Goal: Information Seeking & Learning: Compare options

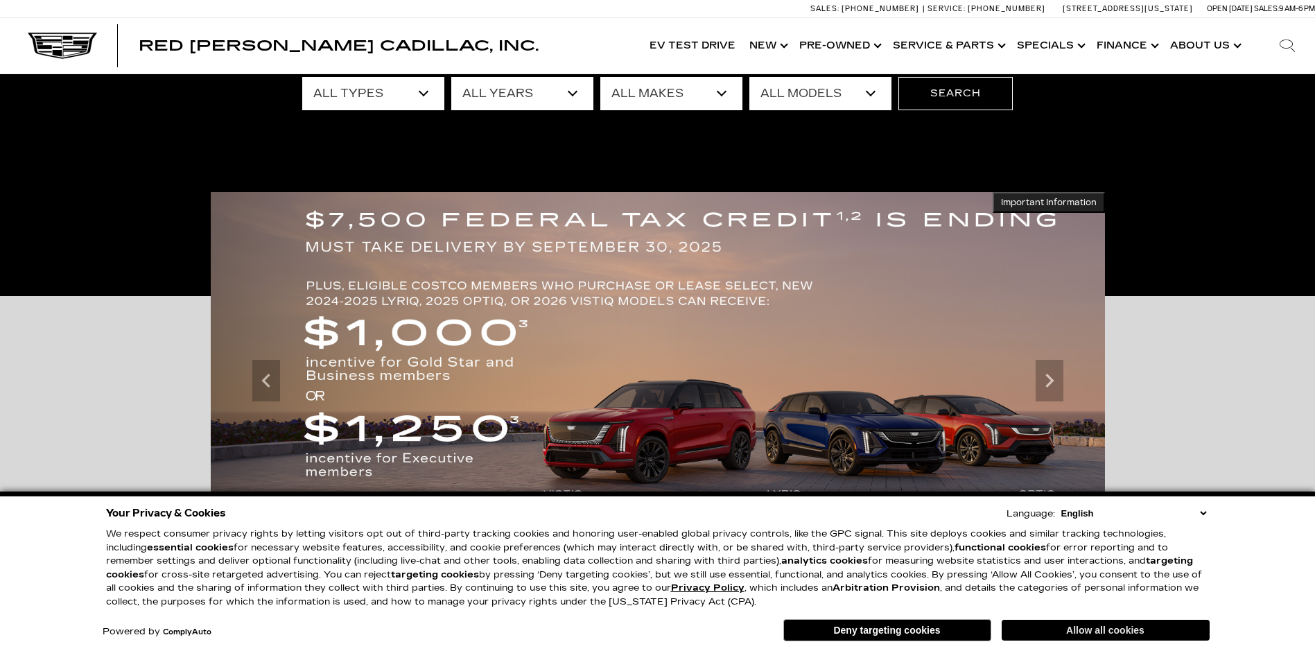
click at [1057, 624] on button "Allow all cookies" at bounding box center [1105, 630] width 208 height 21
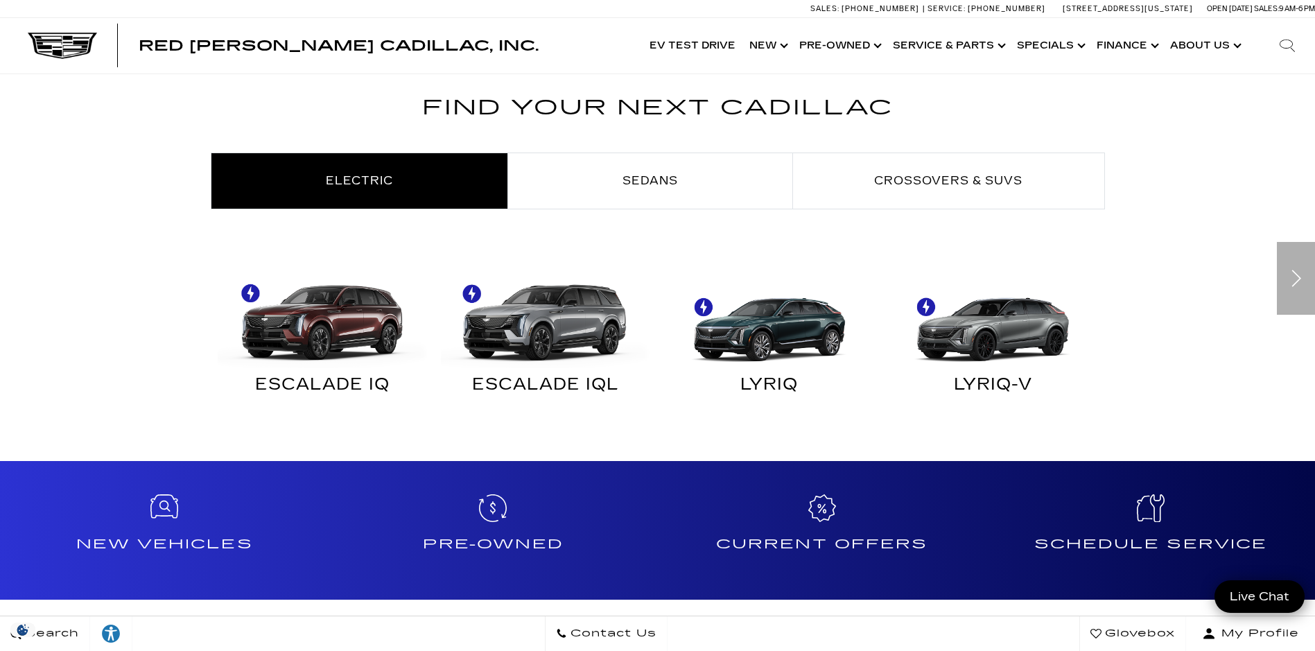
scroll to position [762, 0]
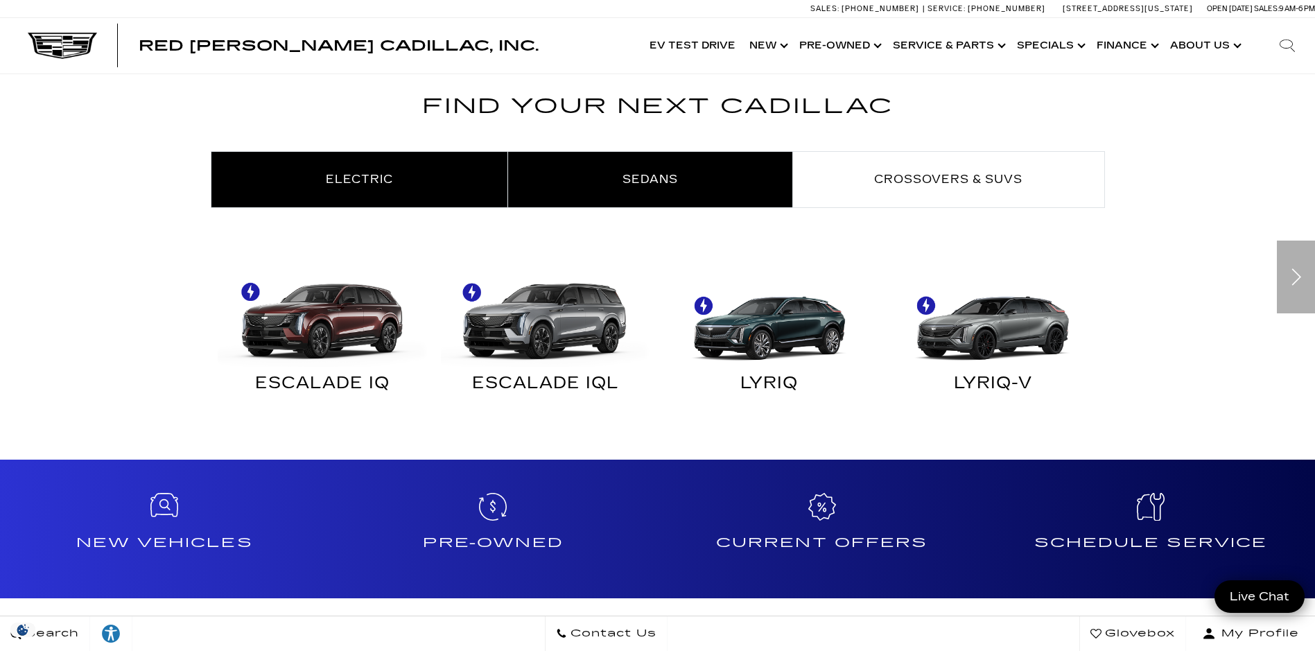
click at [647, 184] on span "Sedans" at bounding box center [649, 179] width 55 height 13
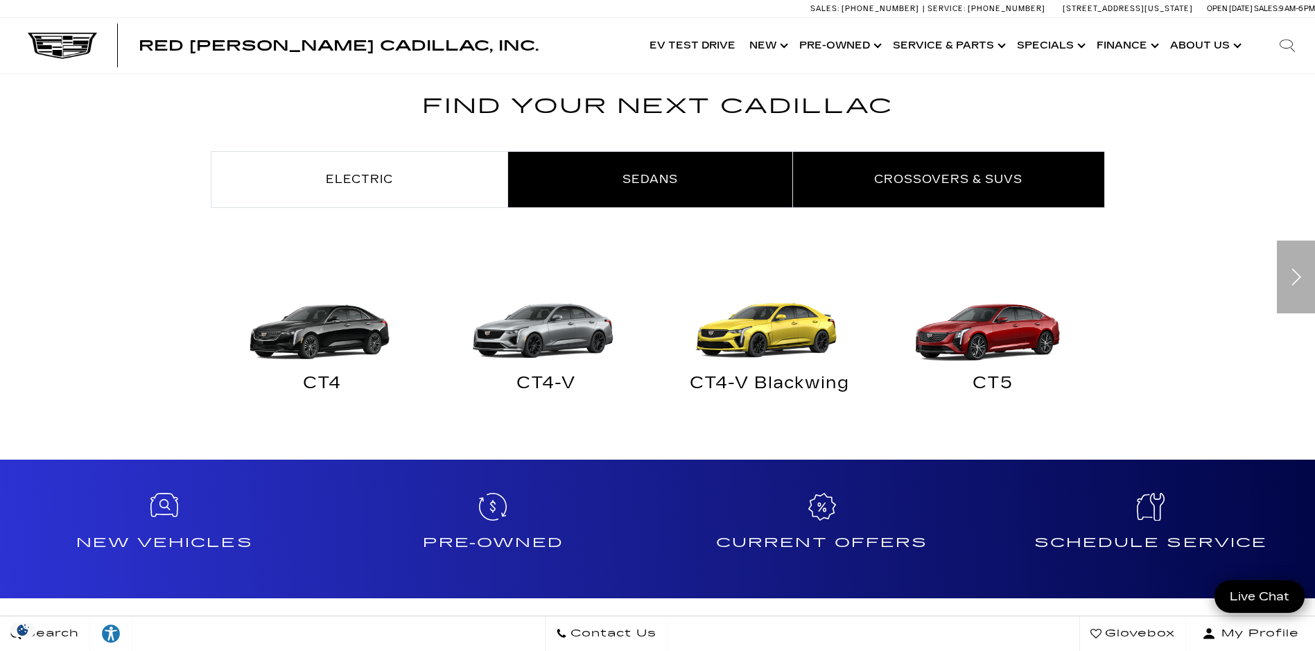
click at [901, 181] on span "Crossovers & SUVs" at bounding box center [948, 179] width 148 height 13
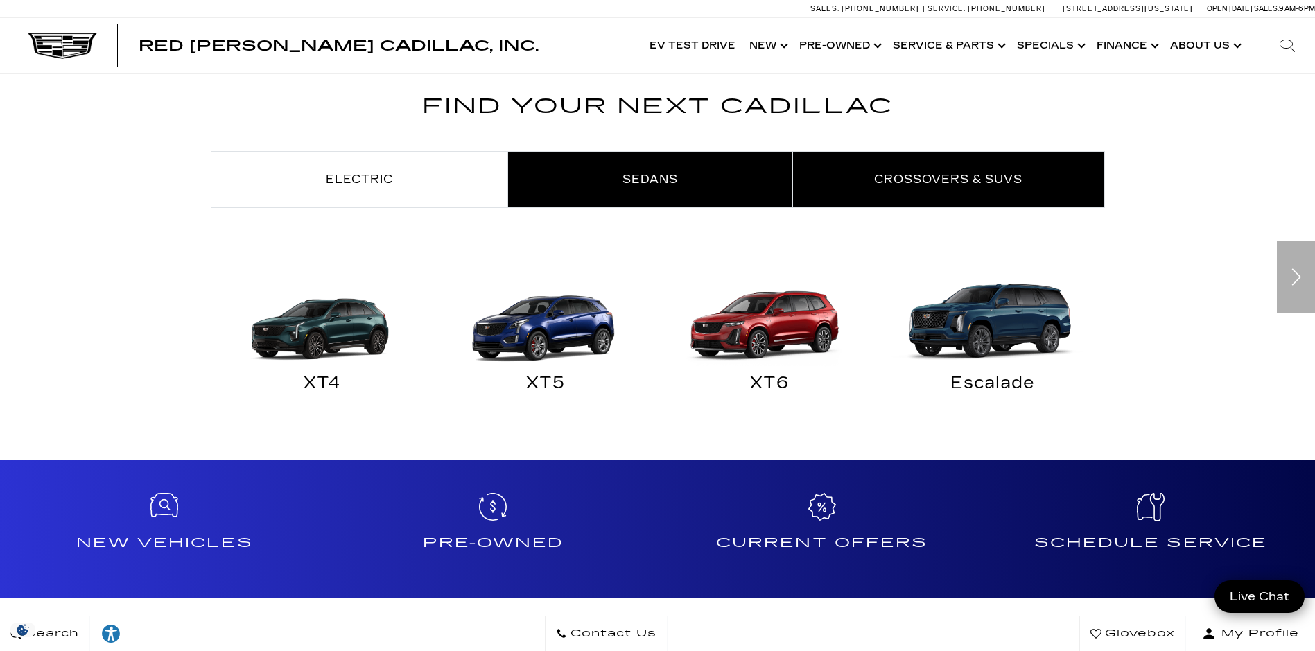
click at [599, 186] on link "Sedans" at bounding box center [650, 179] width 284 height 55
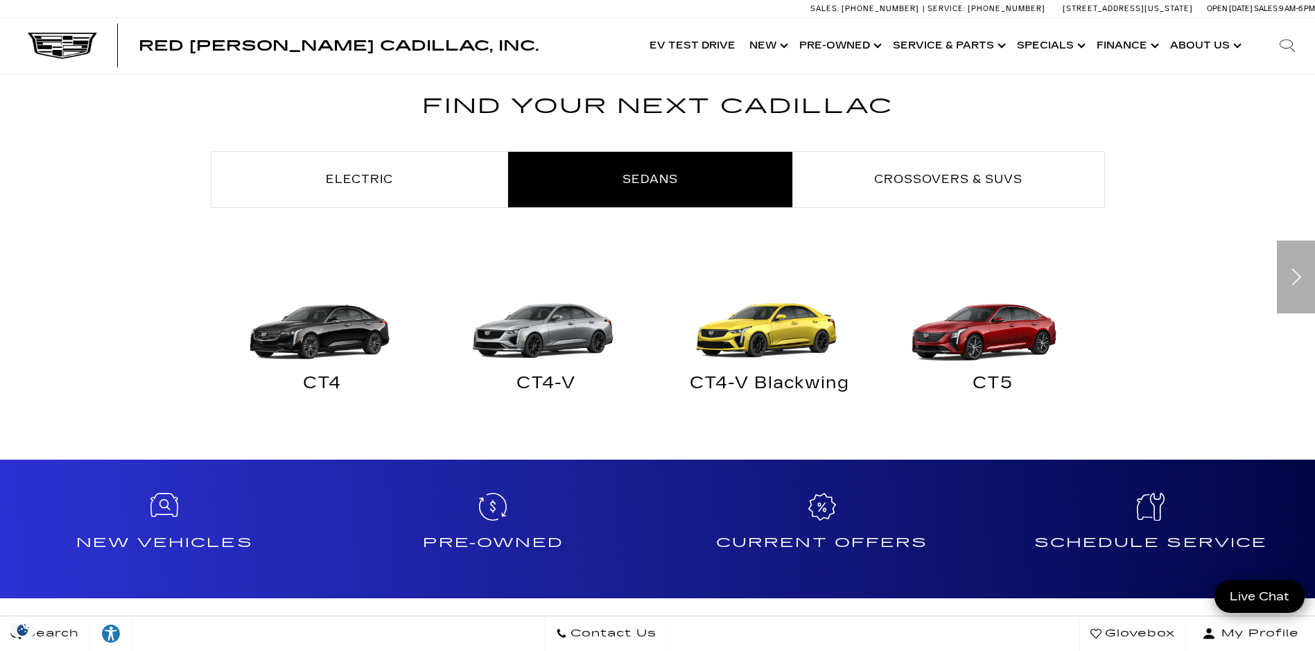
click at [968, 348] on img "Sedans" at bounding box center [989, 314] width 210 height 105
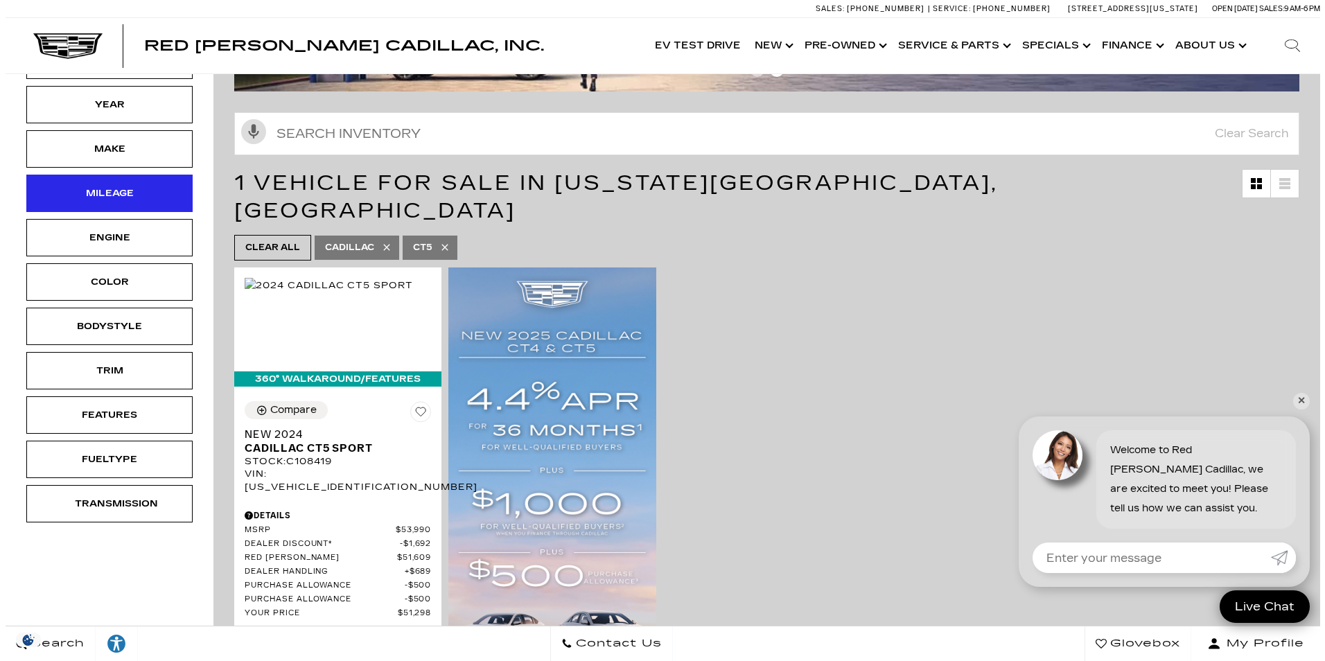
scroll to position [208, 0]
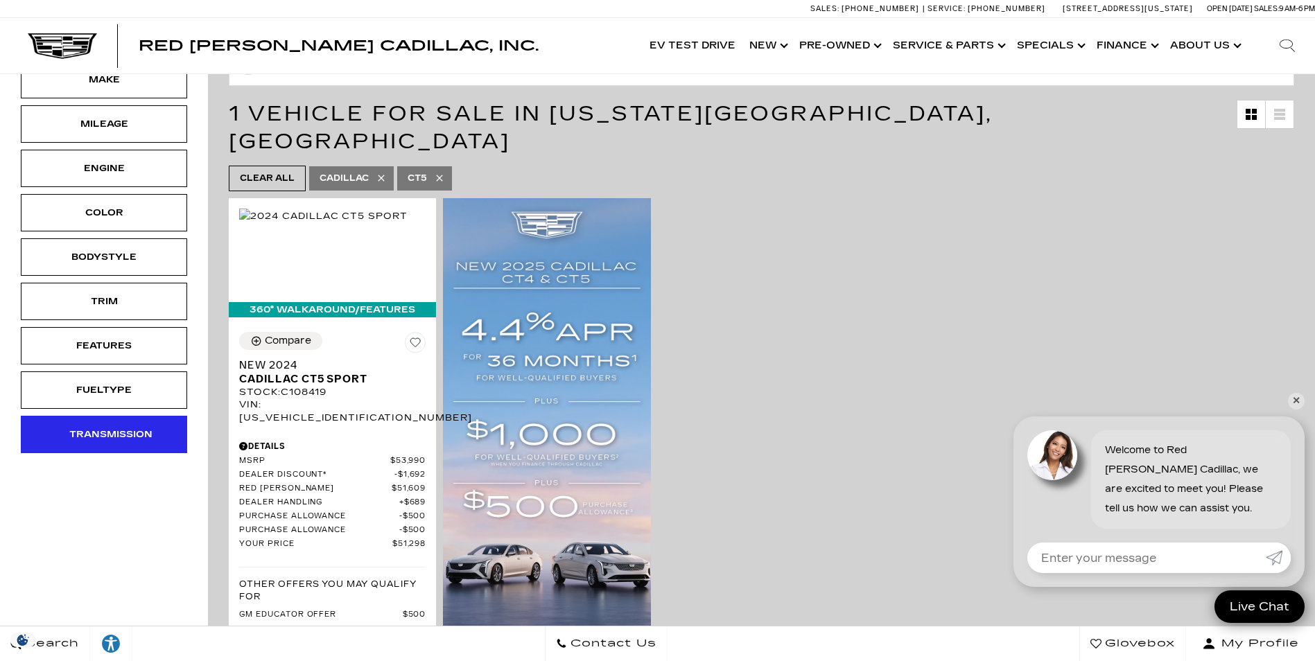
click at [88, 438] on div "Transmission" at bounding box center [103, 434] width 69 height 15
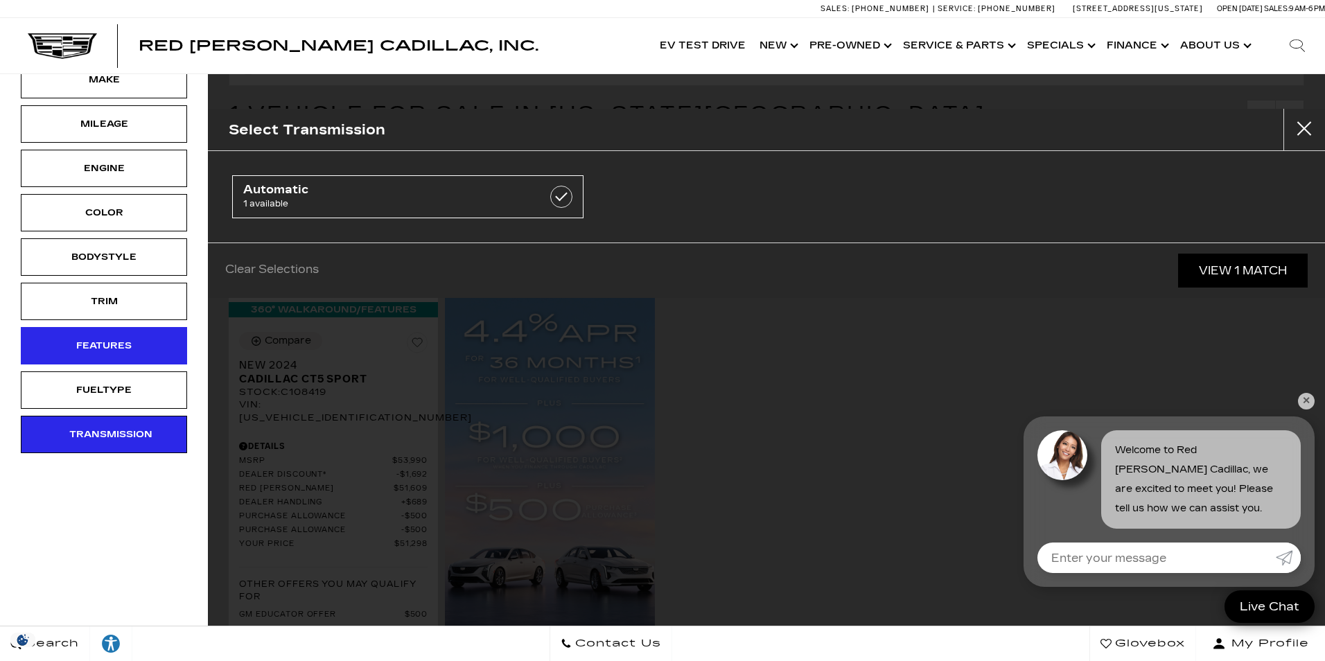
click at [95, 350] on div "Features" at bounding box center [103, 345] width 69 height 15
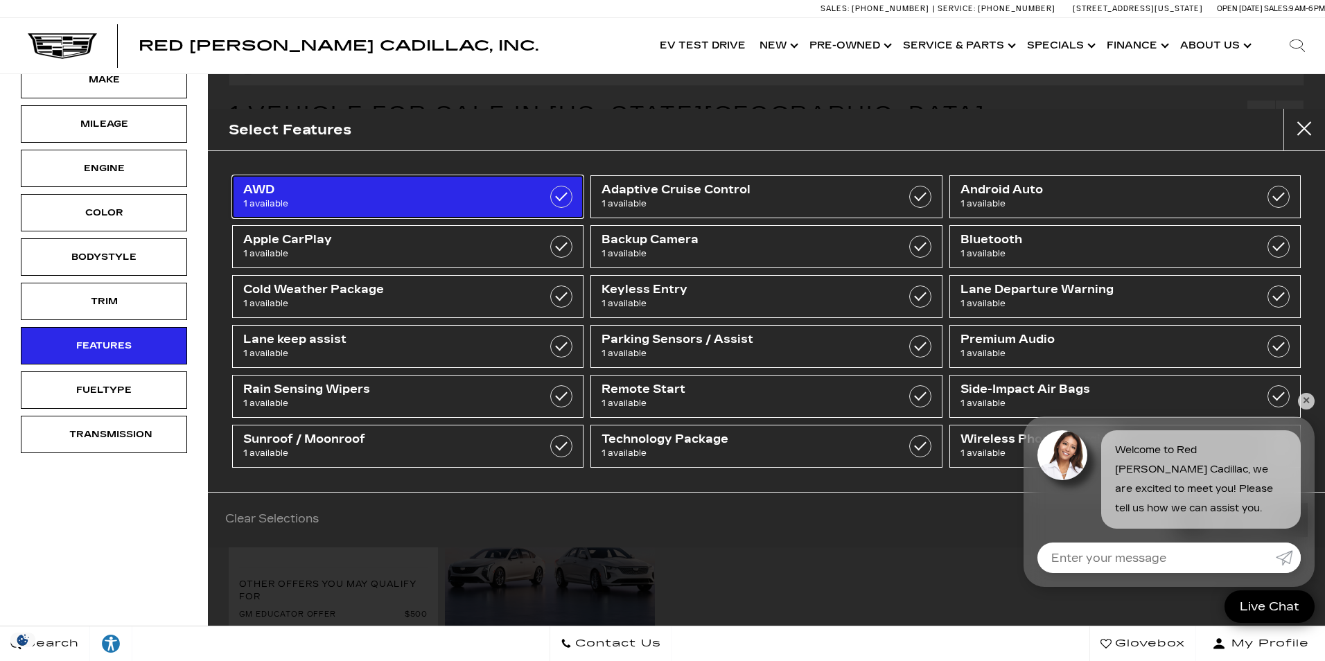
click at [558, 193] on label at bounding box center [561, 197] width 22 height 22
checkbox input "true"
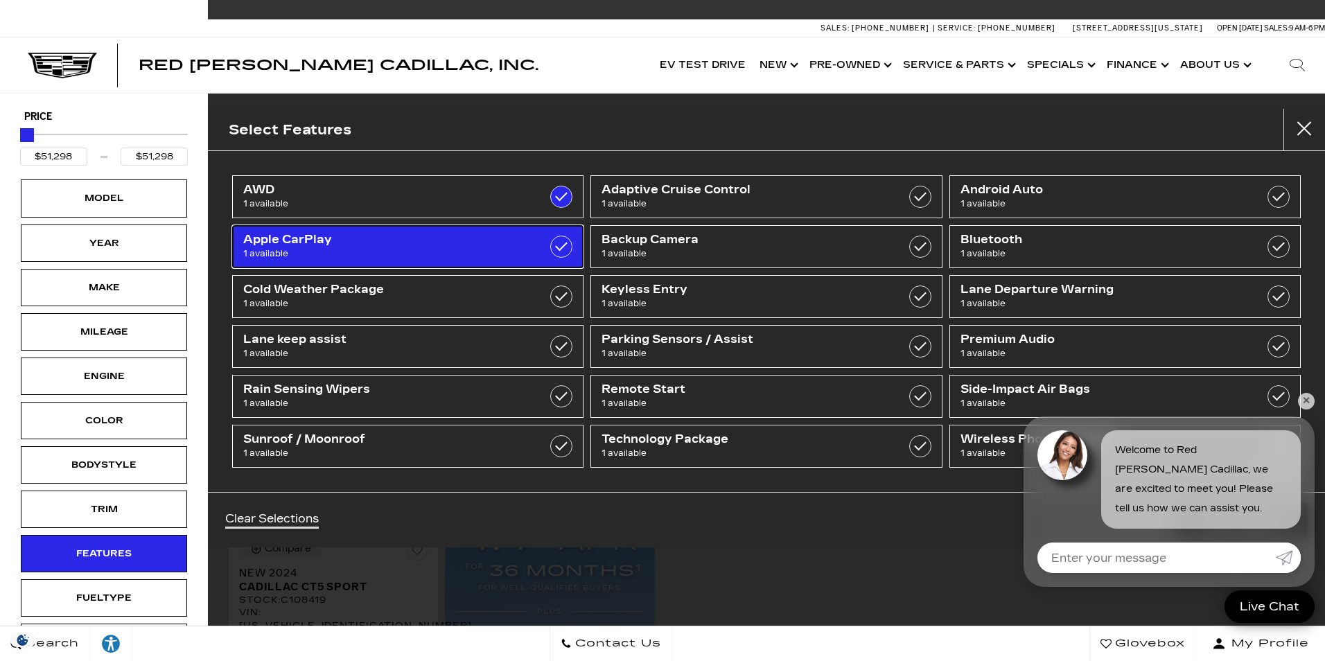
click at [561, 245] on label at bounding box center [561, 247] width 22 height 22
checkbox input "true"
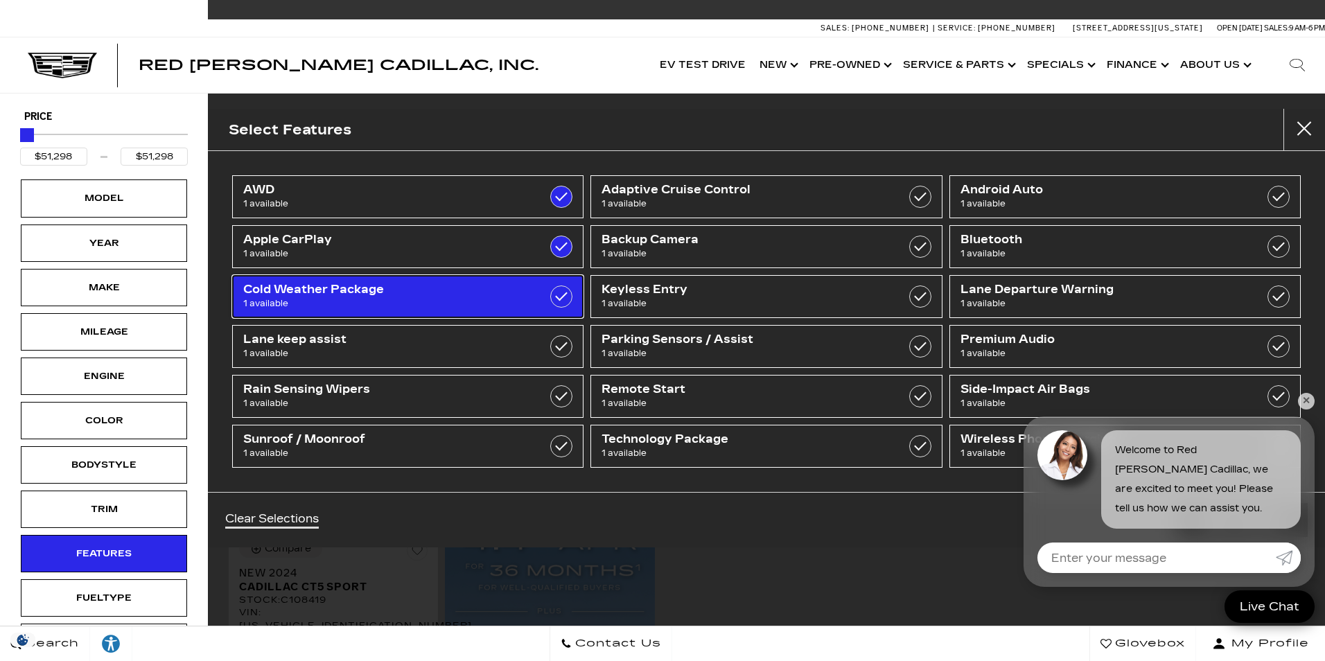
click at [557, 297] on label at bounding box center [561, 297] width 22 height 22
checkbox input "true"
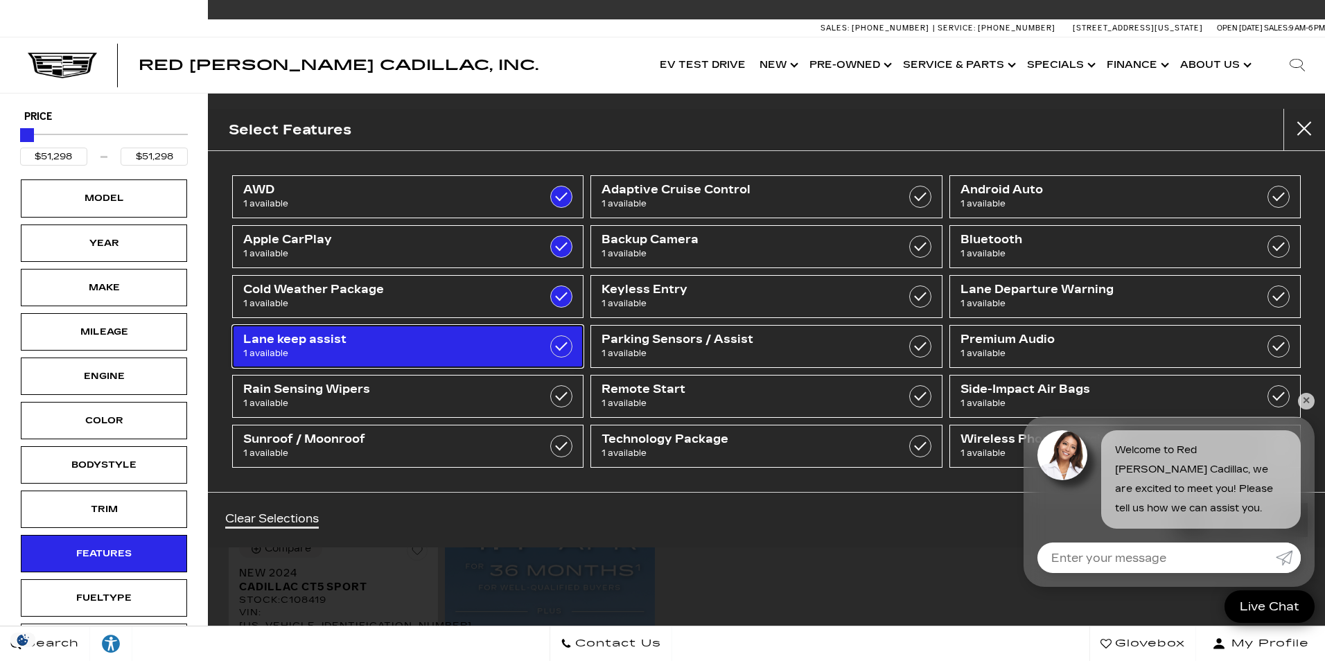
click at [565, 346] on label at bounding box center [561, 346] width 22 height 22
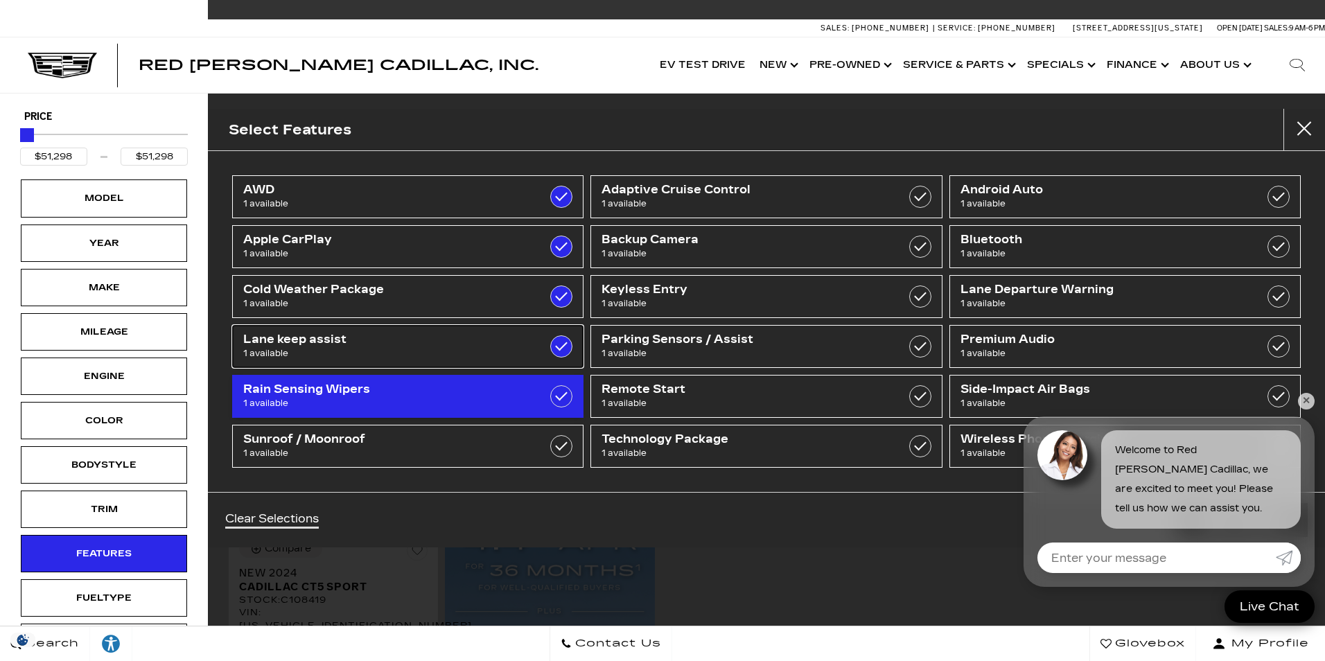
checkbox input "true"
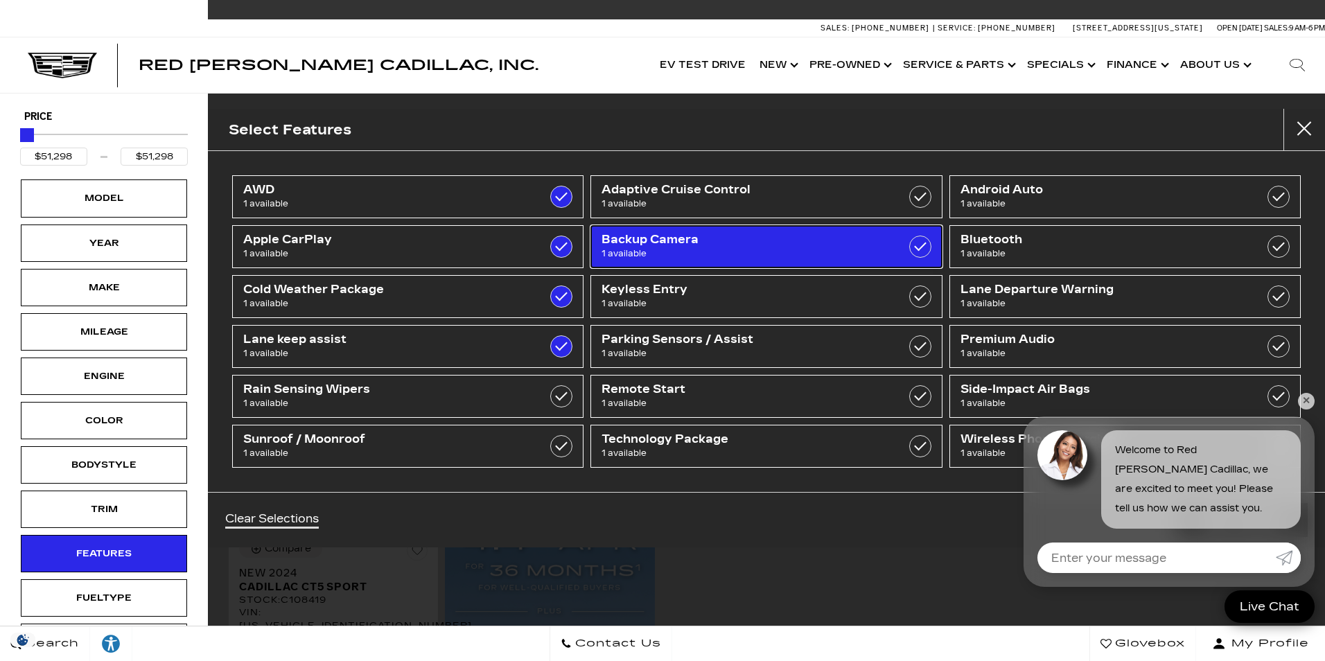
drag, startPoint x: 914, startPoint y: 246, endPoint x: 908, endPoint y: 252, distance: 8.3
click at [913, 246] on label at bounding box center [920, 247] width 22 height 22
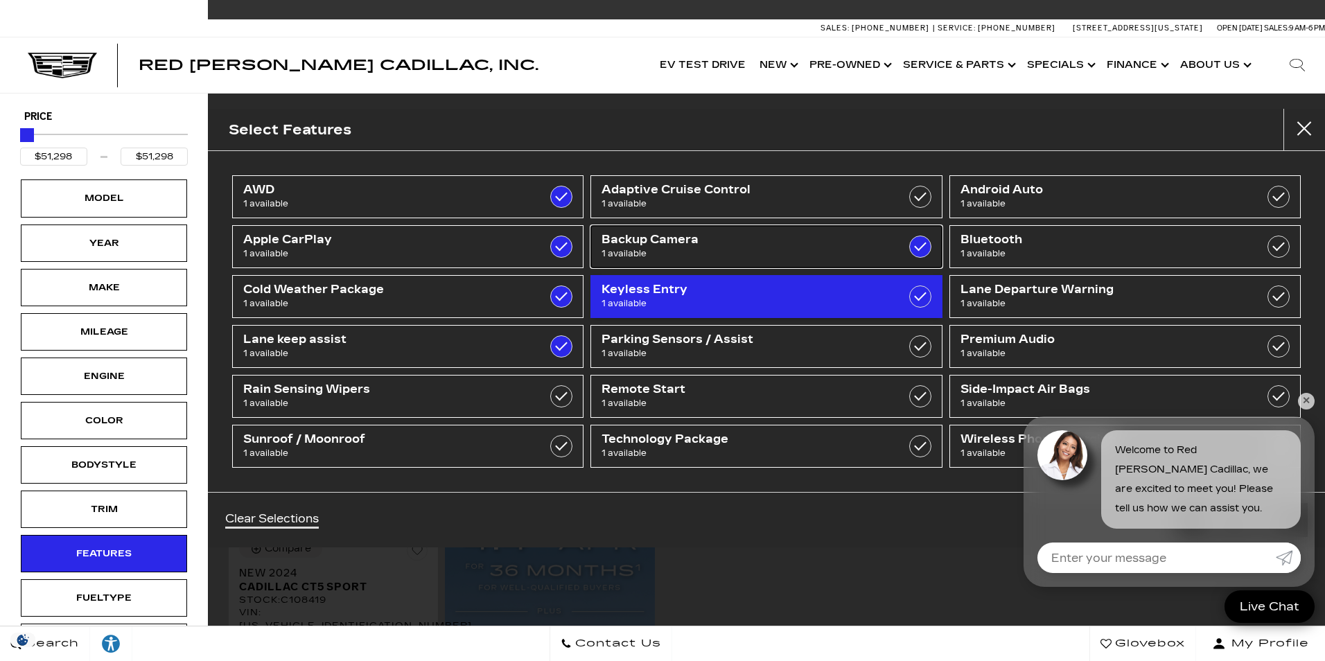
checkbox input "true"
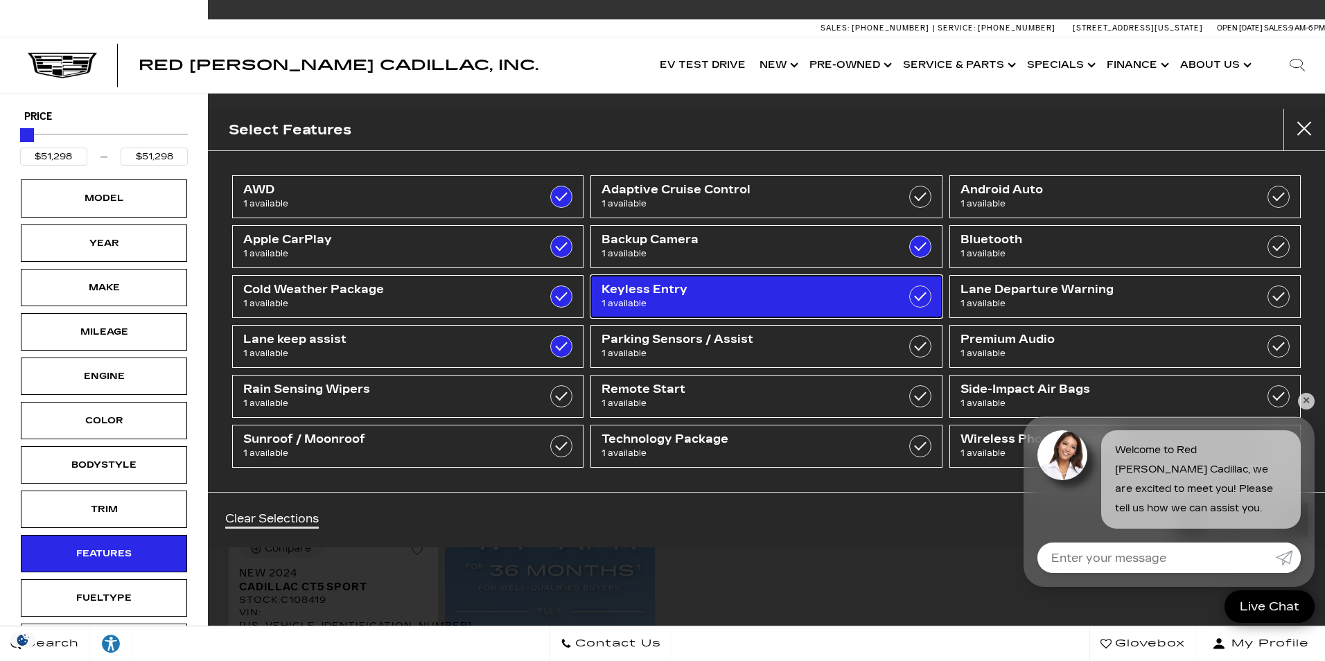
click at [924, 294] on label at bounding box center [920, 297] width 22 height 22
click at [922, 302] on label at bounding box center [920, 297] width 22 height 22
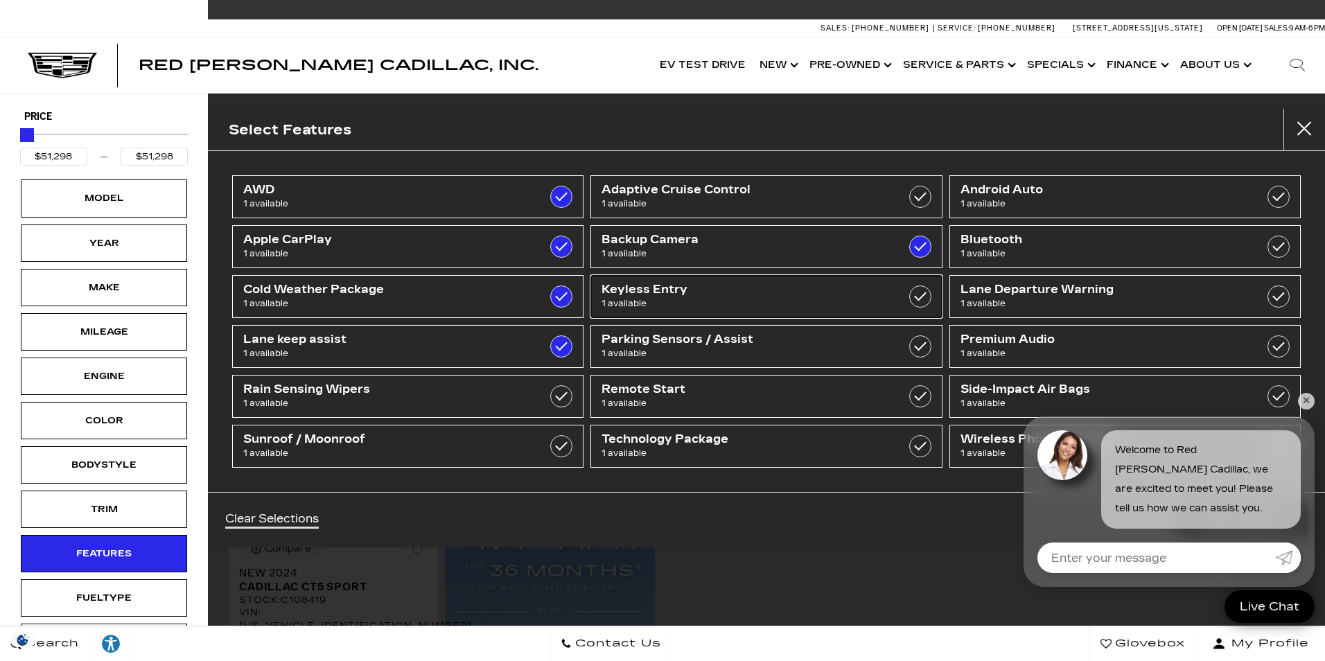
checkbox input "false"
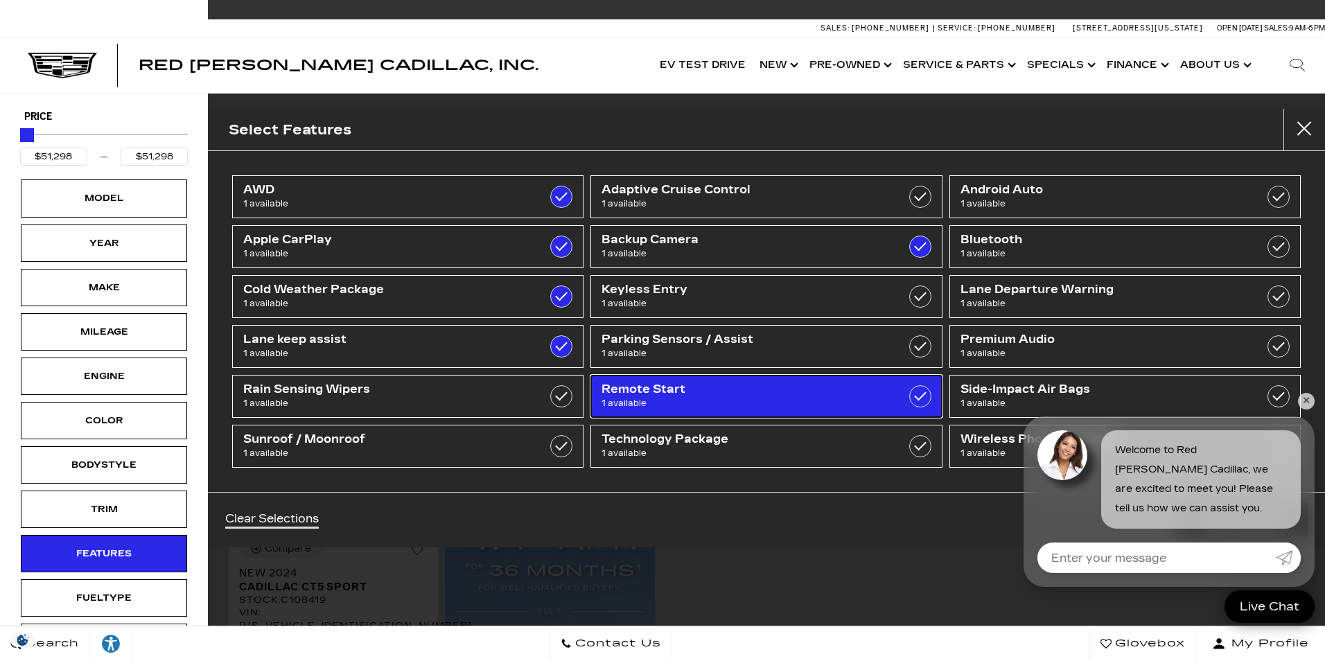
click at [928, 396] on label at bounding box center [920, 396] width 22 height 22
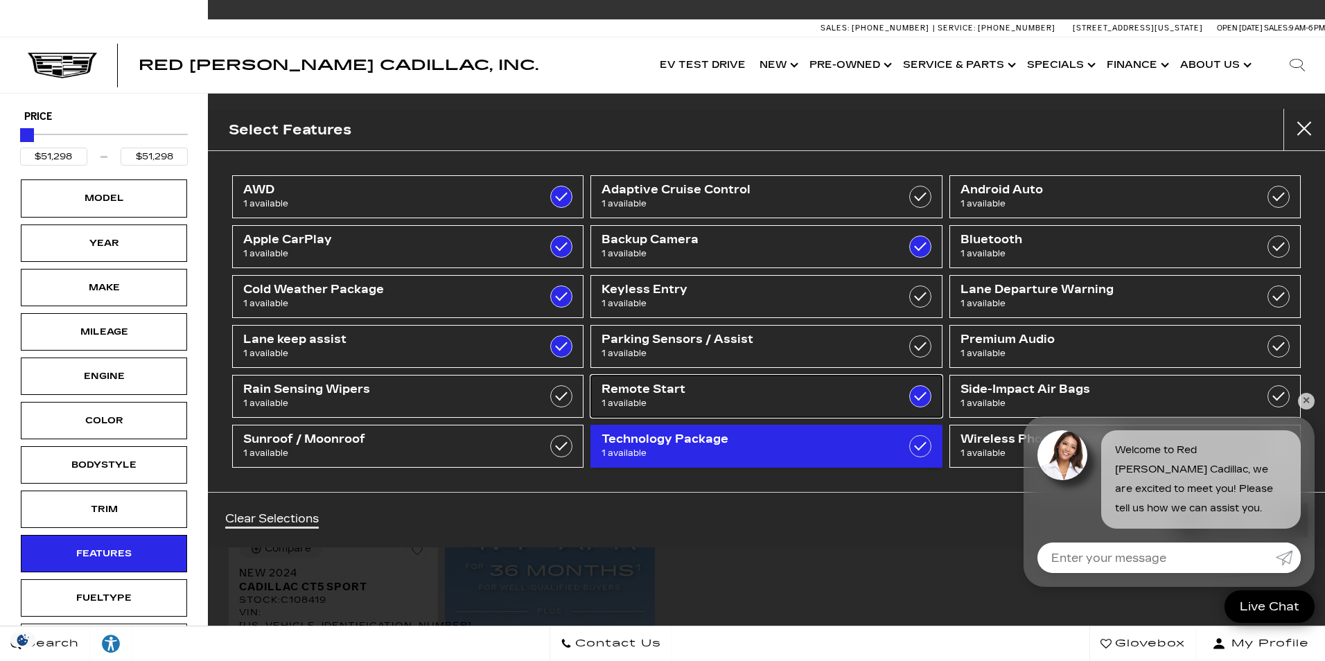
checkbox input "true"
click at [913, 445] on label at bounding box center [920, 446] width 22 height 22
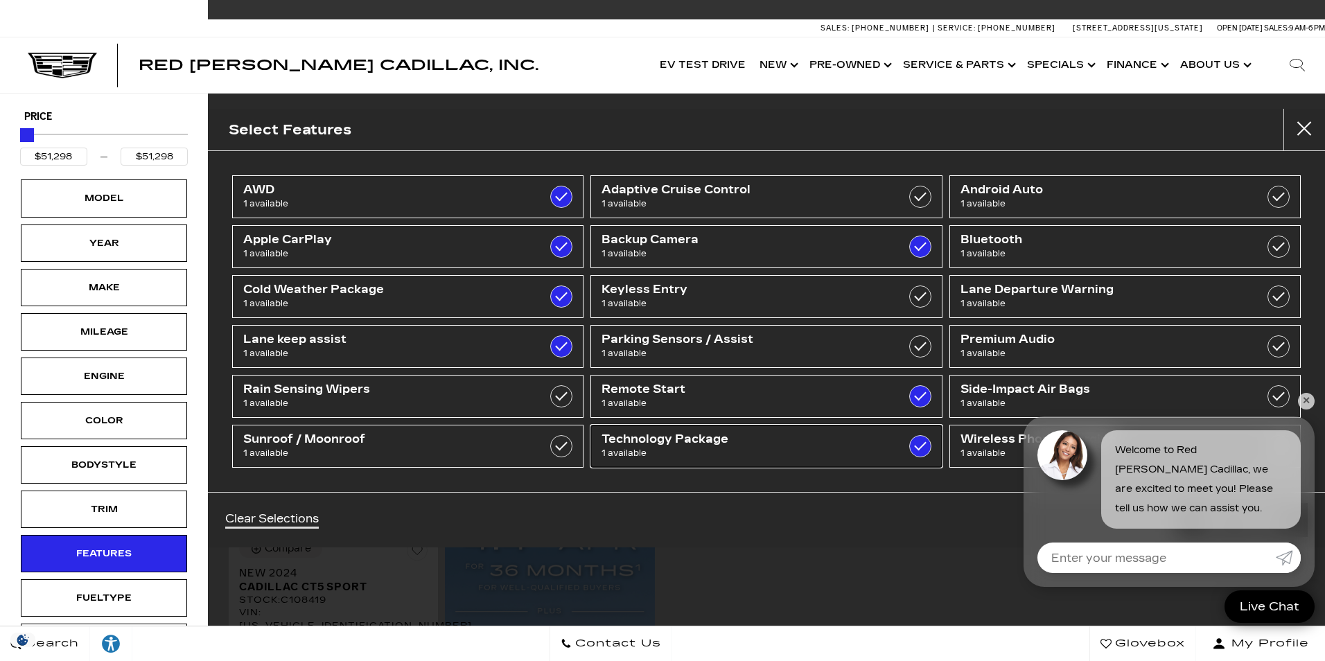
checkbox input "true"
click at [1304, 396] on link "✕" at bounding box center [1306, 401] width 17 height 17
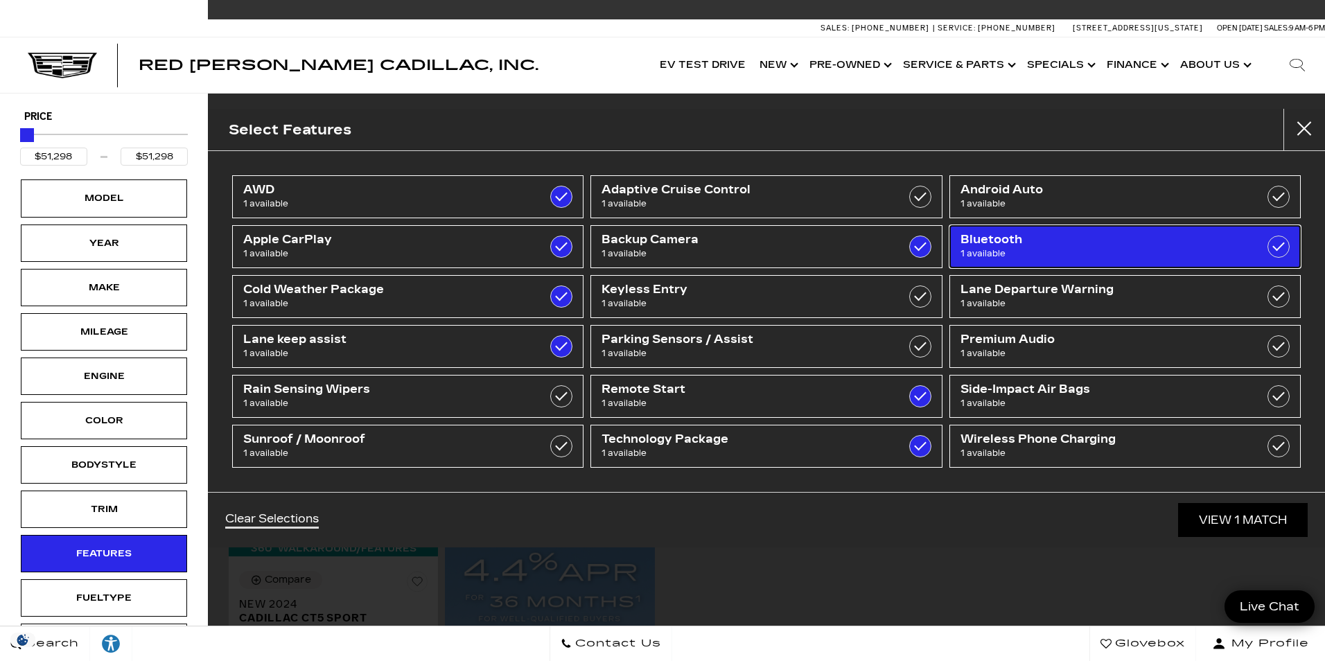
click at [1279, 247] on label at bounding box center [1279, 247] width 22 height 22
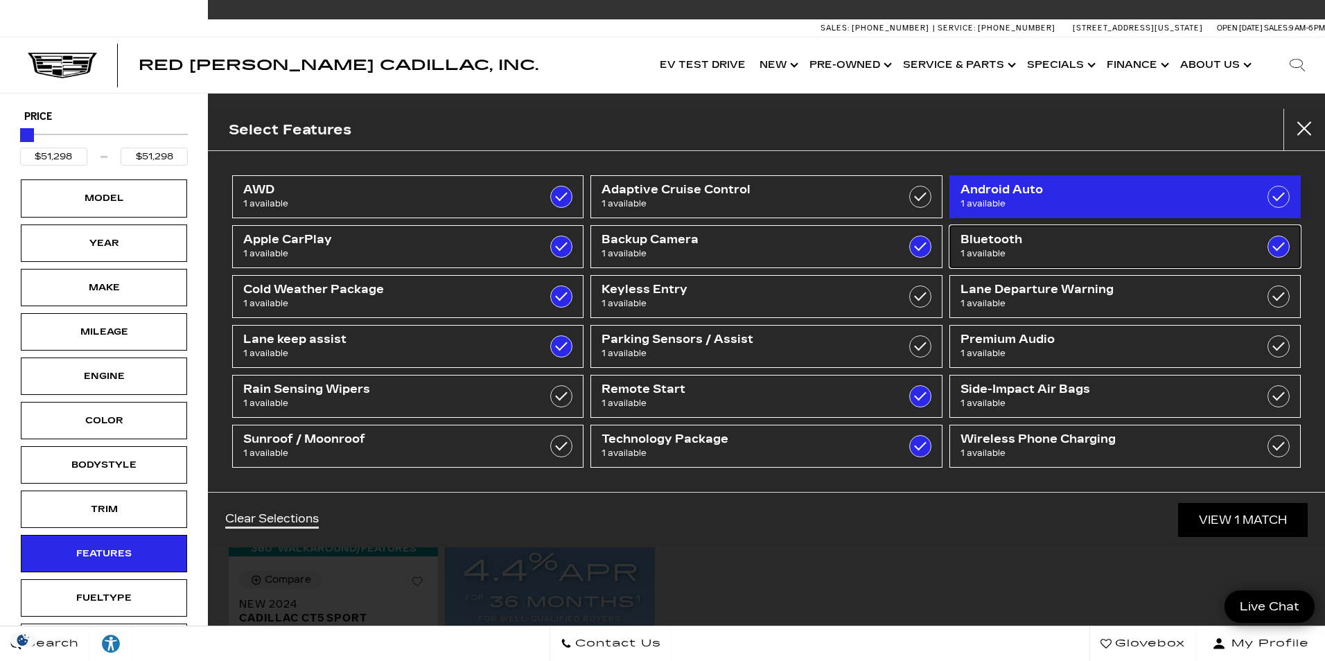
checkbox input "true"
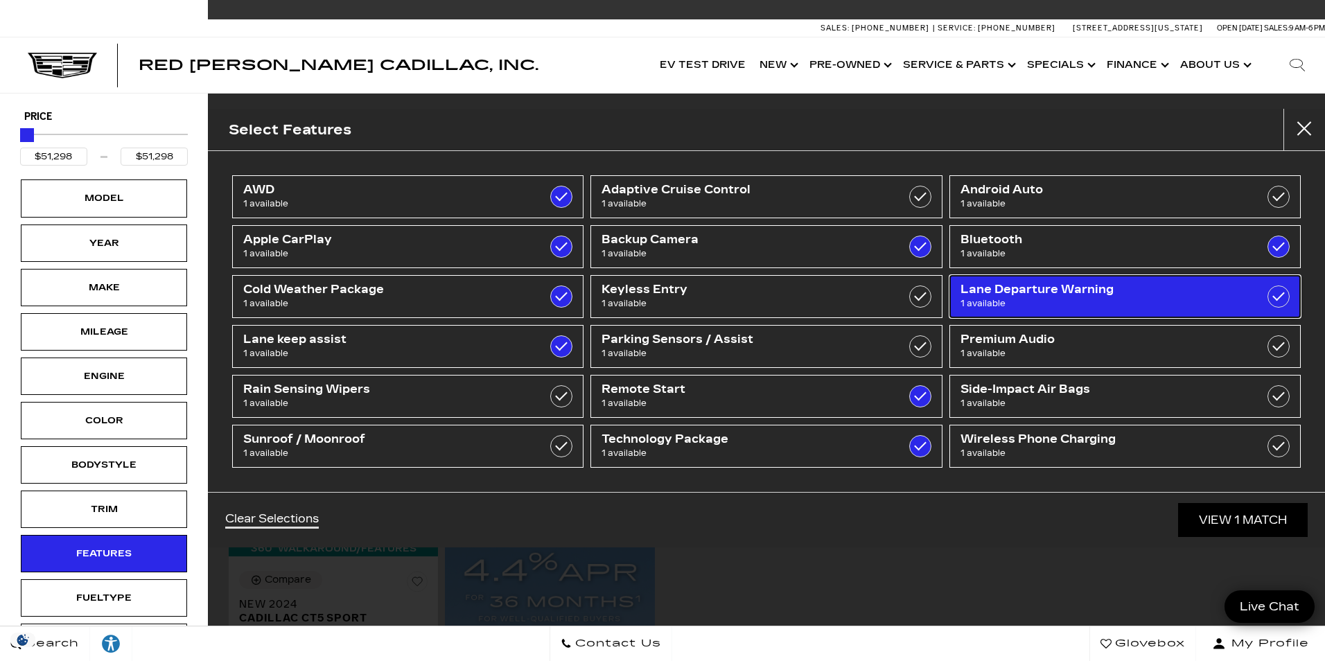
click at [1276, 299] on label at bounding box center [1279, 297] width 22 height 22
checkbox input "true"
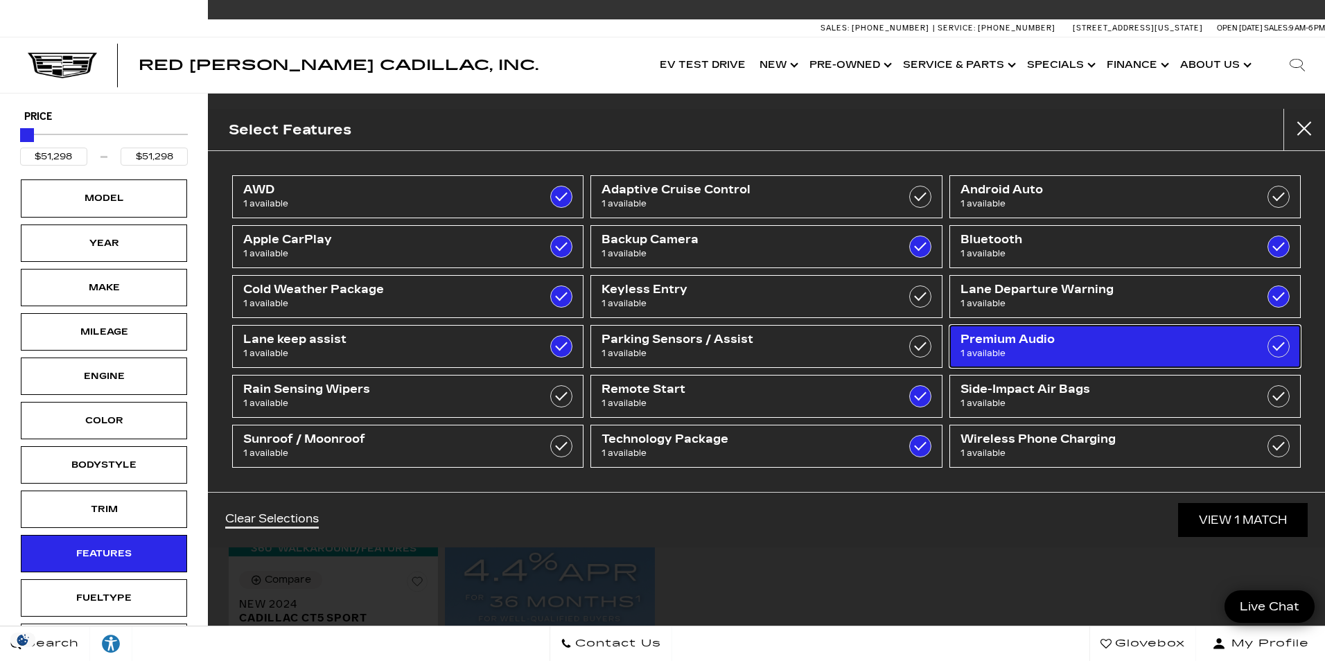
click at [1276, 351] on label at bounding box center [1279, 346] width 22 height 22
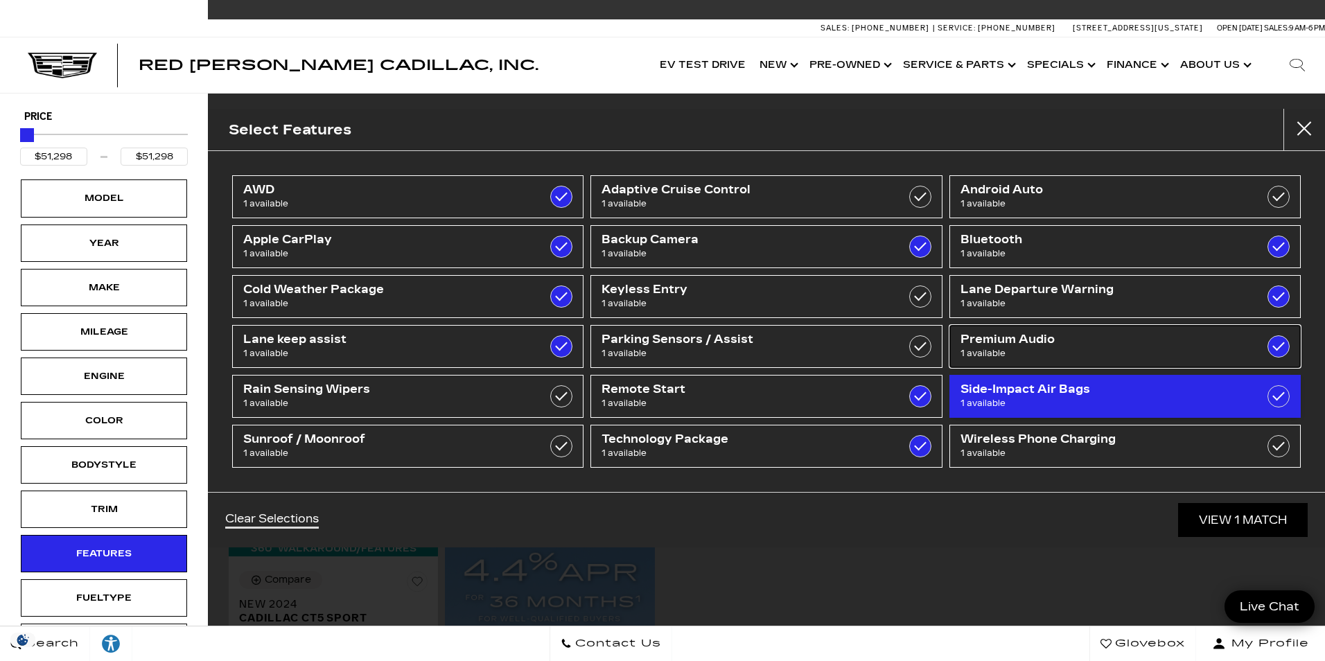
checkbox input "true"
click at [1275, 395] on label at bounding box center [1279, 396] width 22 height 22
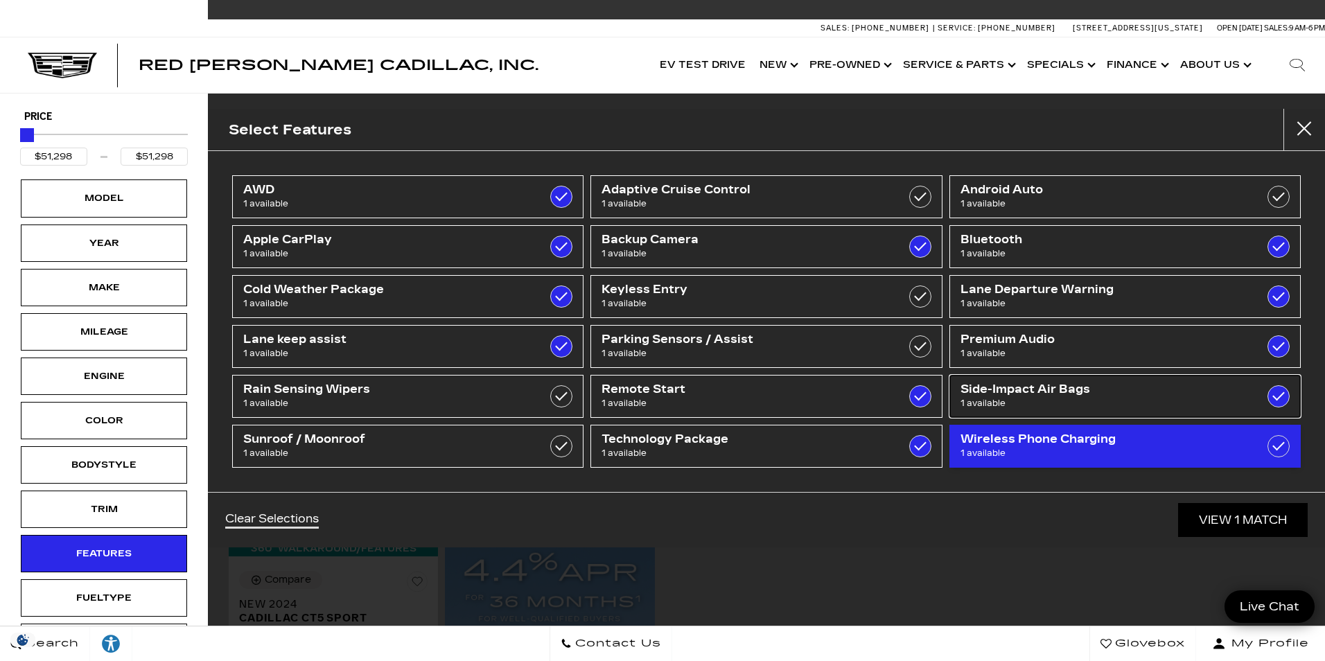
checkbox input "true"
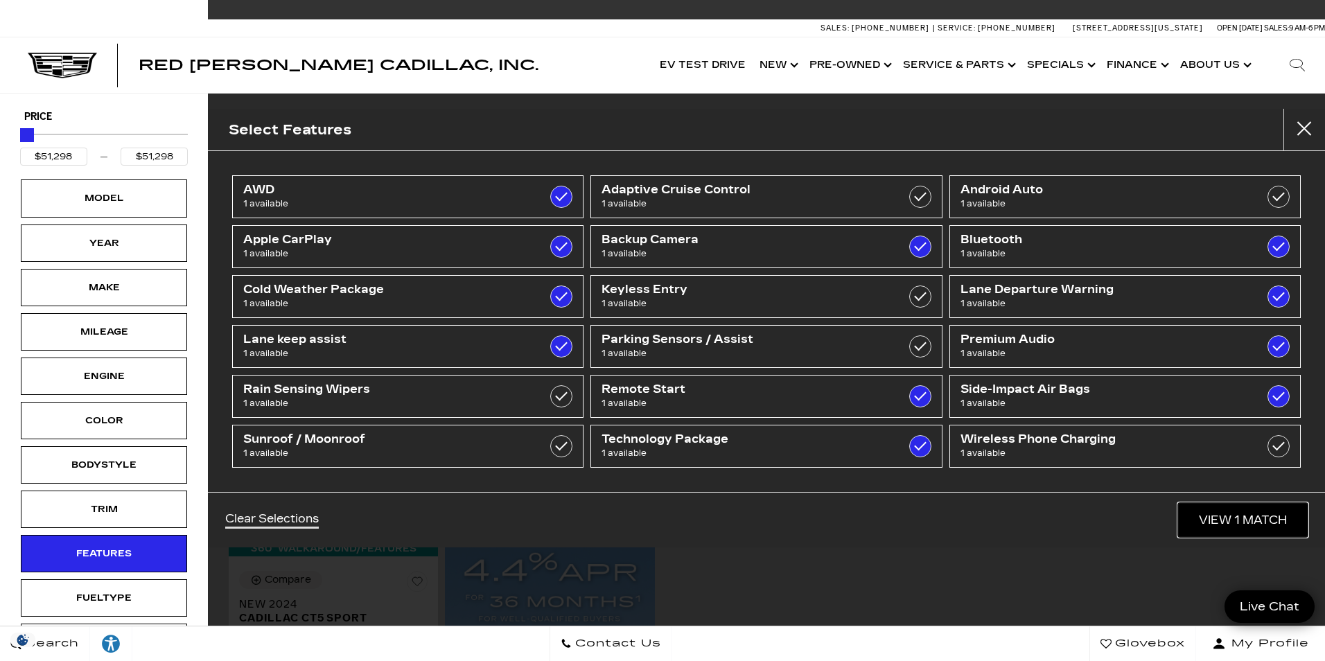
click at [1221, 516] on link "View 1 Match" at bounding box center [1243, 520] width 130 height 34
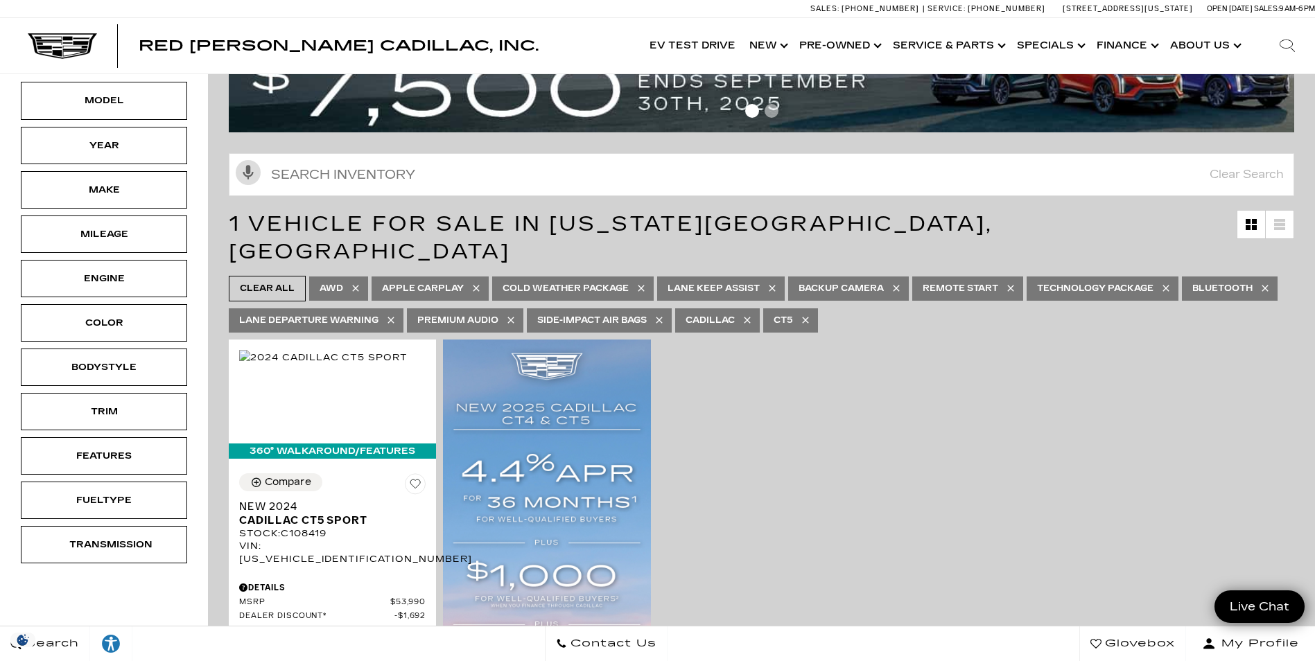
scroll to position [69, 0]
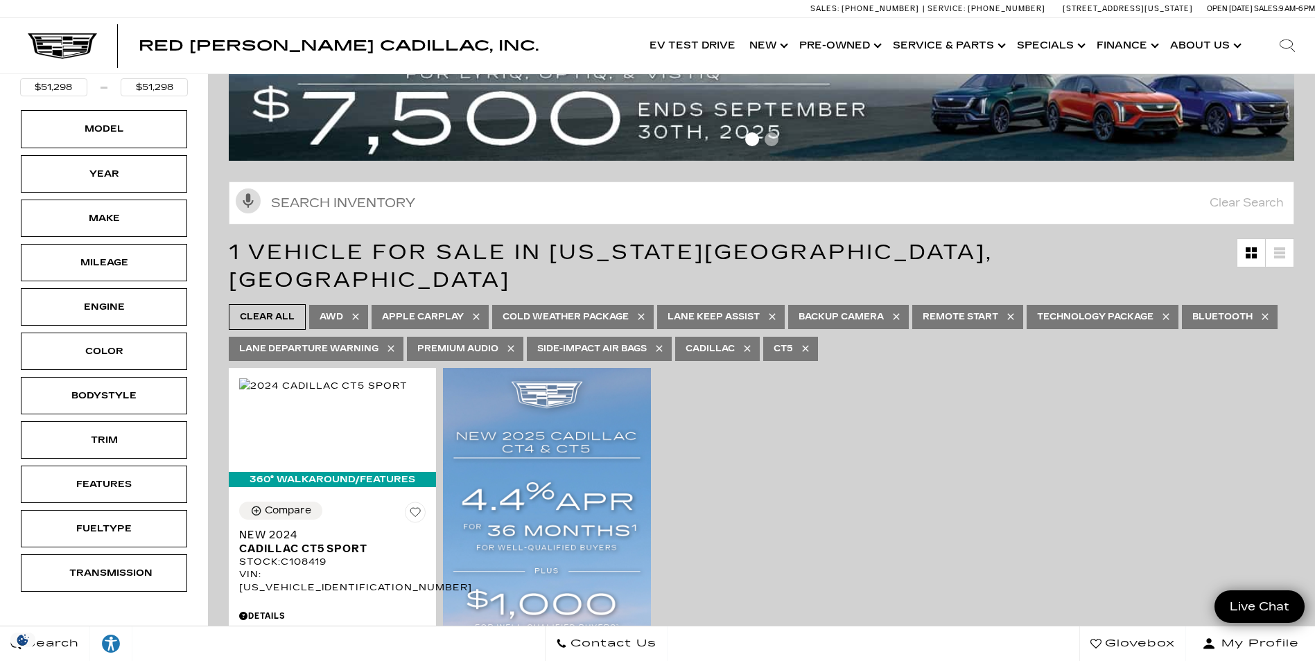
click at [778, 311] on icon at bounding box center [772, 316] width 11 height 11
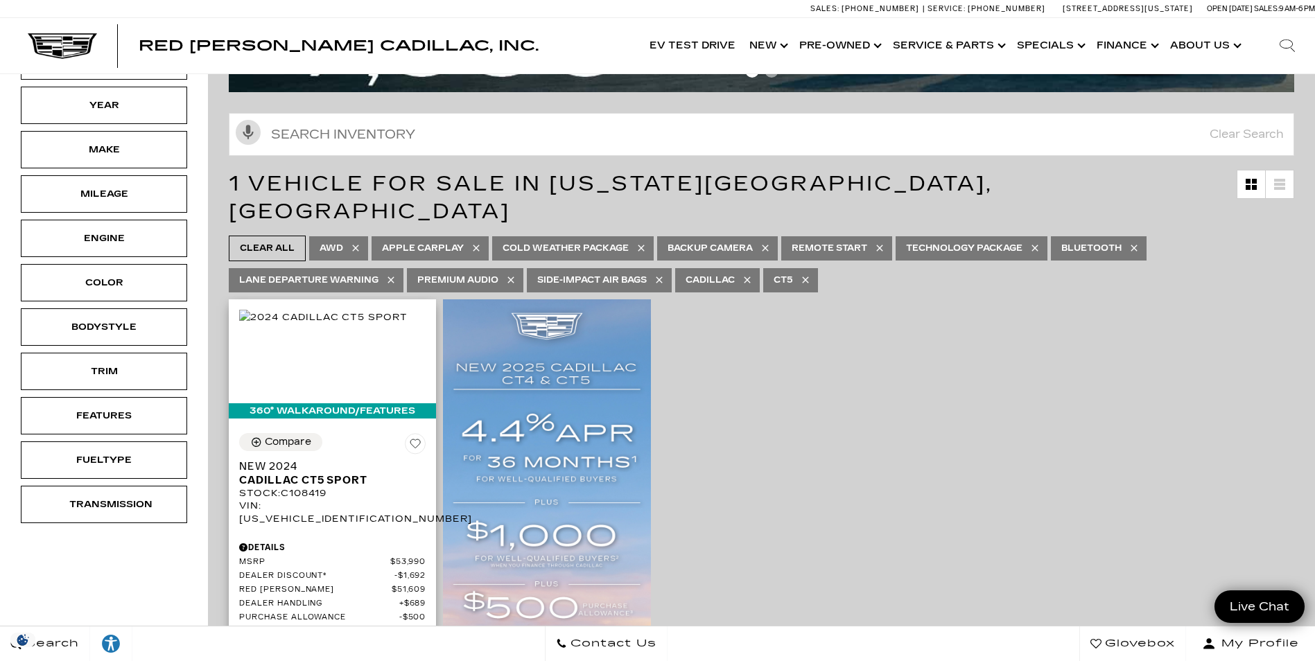
scroll to position [139, 0]
click at [809, 274] on icon at bounding box center [805, 279] width 11 height 11
type input "$46,674"
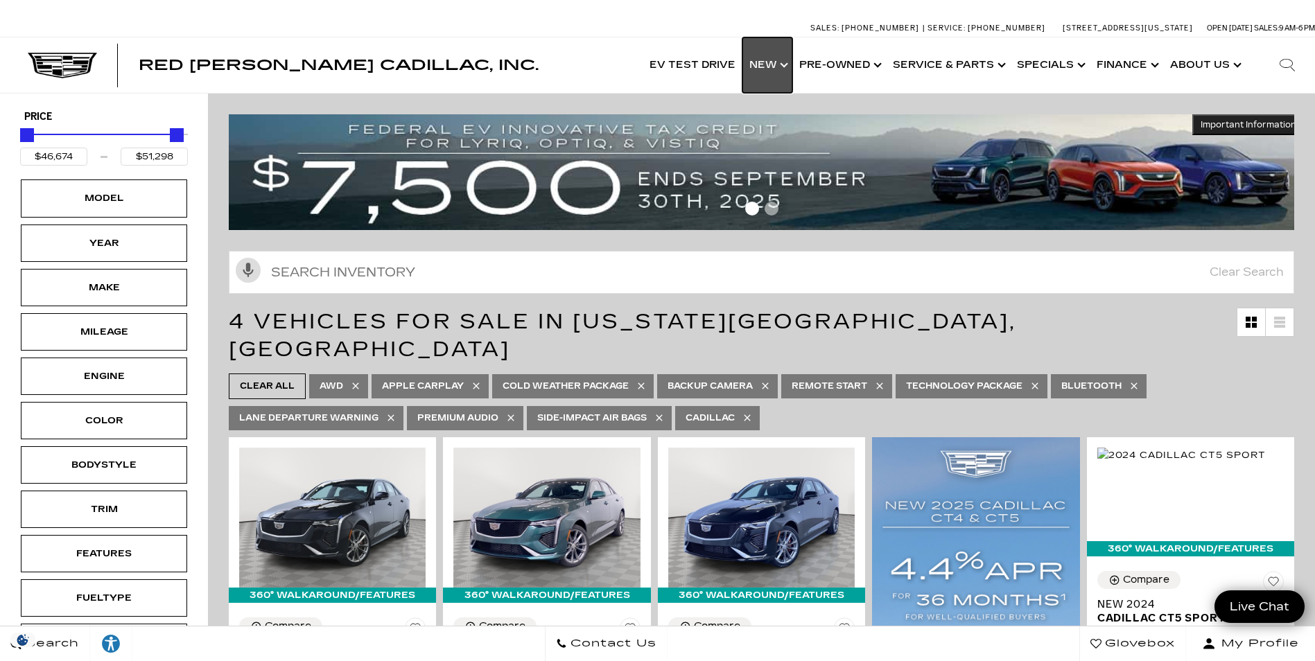
click at [767, 67] on link "Show New" at bounding box center [767, 64] width 50 height 55
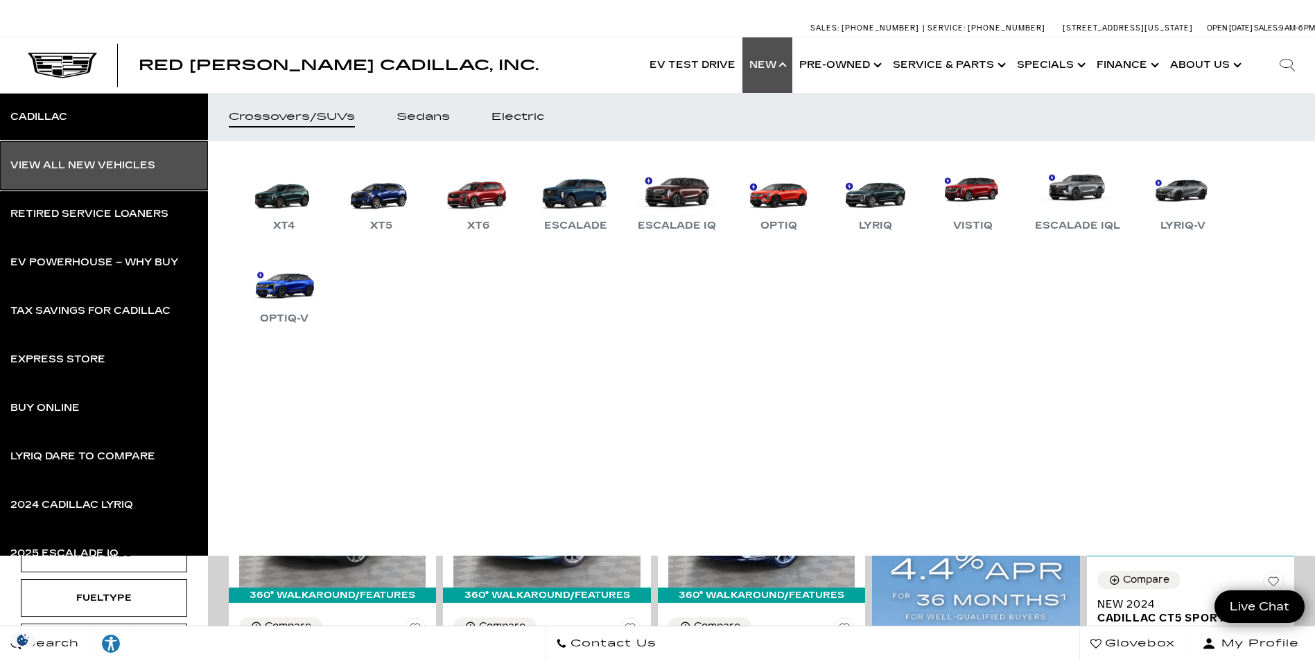
click at [71, 171] on link "View All New Vehicles" at bounding box center [104, 165] width 208 height 49
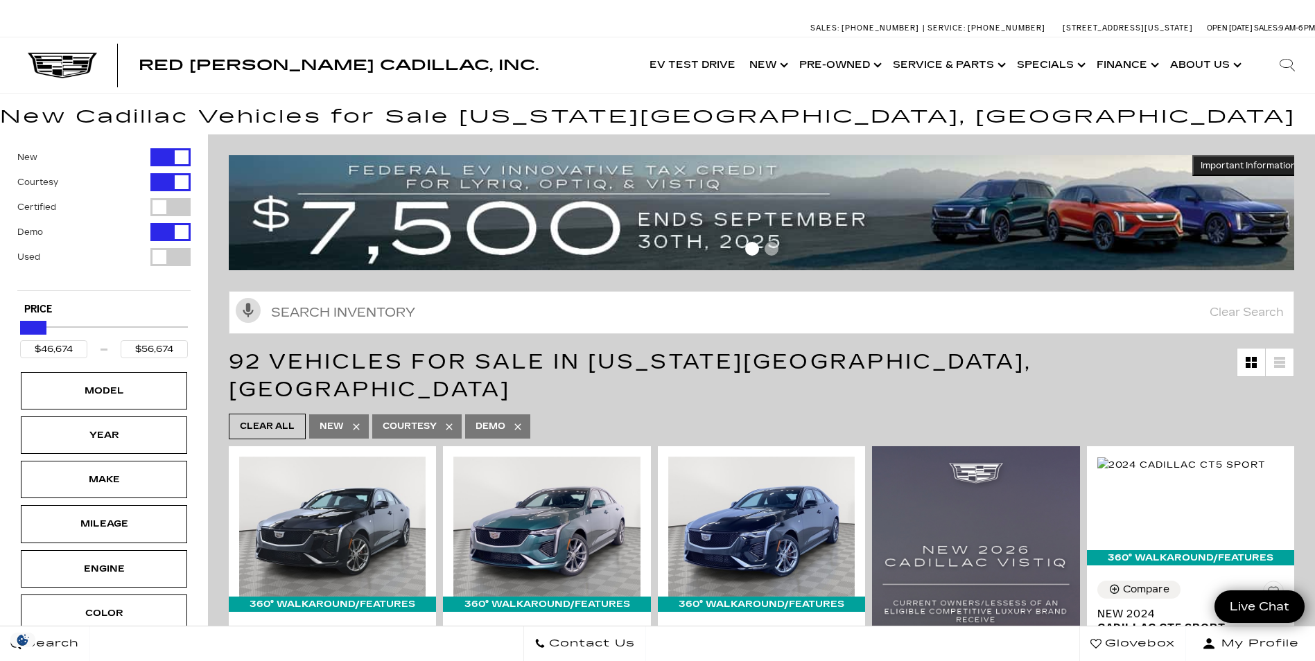
type input "$55,674"
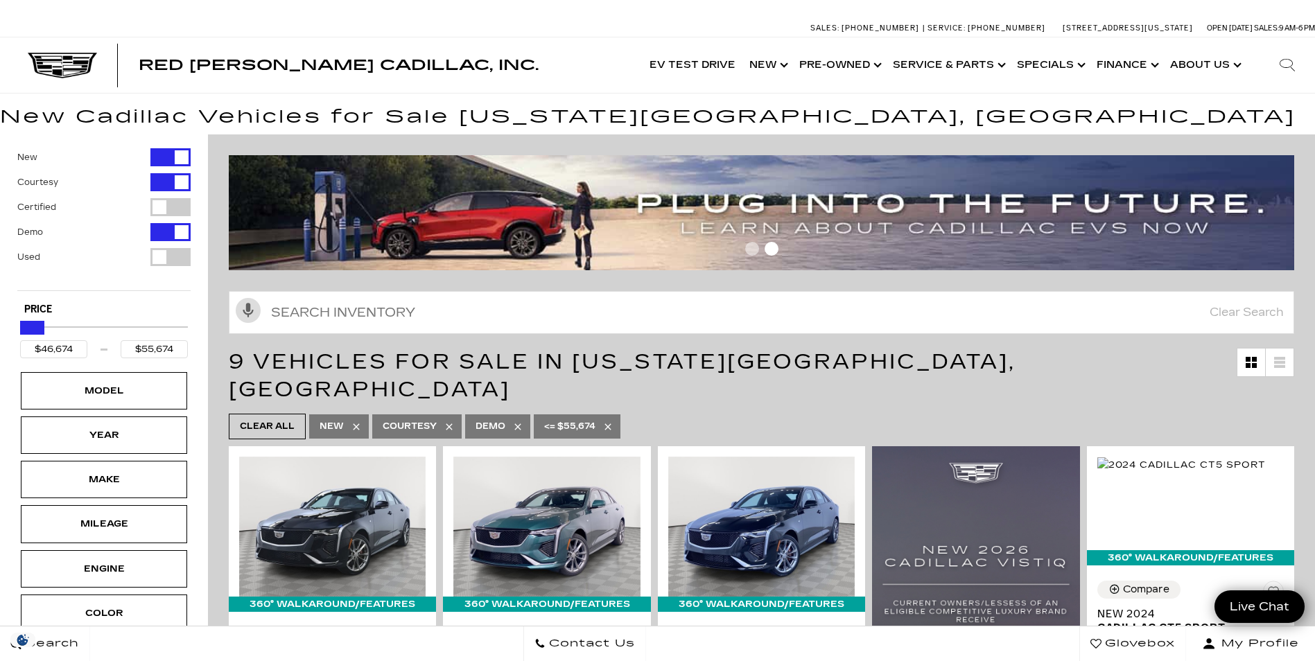
drag, startPoint x: 182, startPoint y: 325, endPoint x: 38, endPoint y: 347, distance: 145.8
click at [38, 347] on div "$46,674 $55,674" at bounding box center [104, 337] width 168 height 42
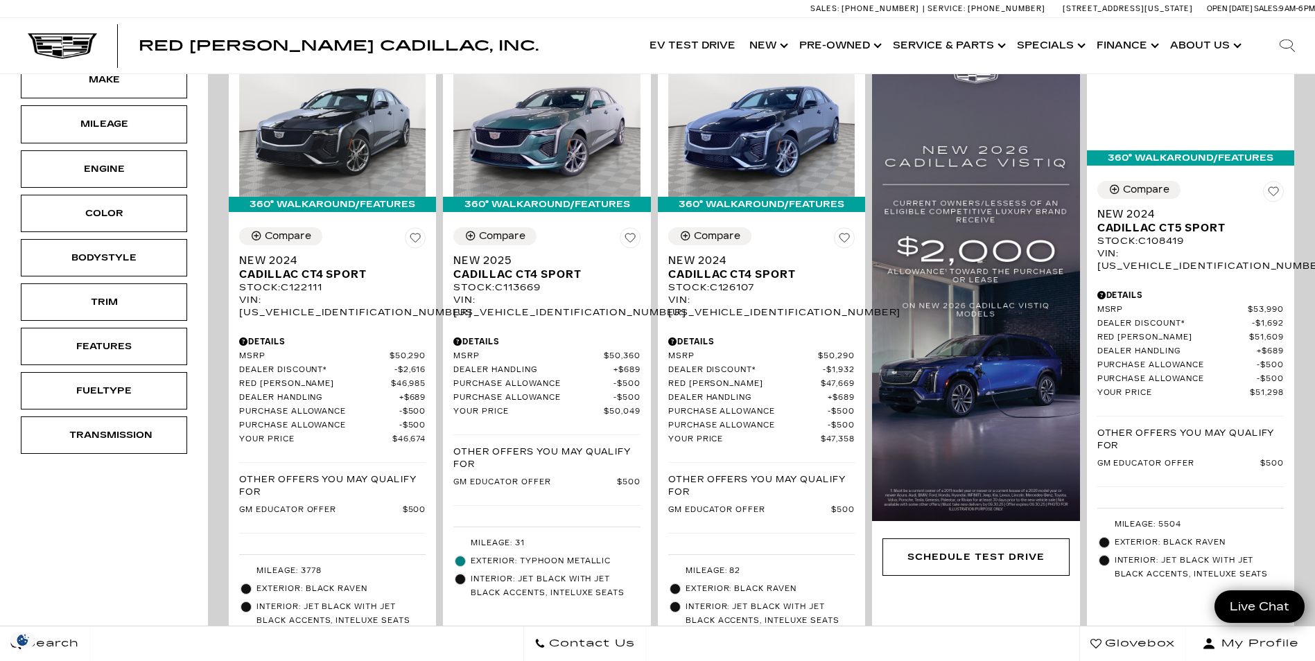
scroll to position [277, 0]
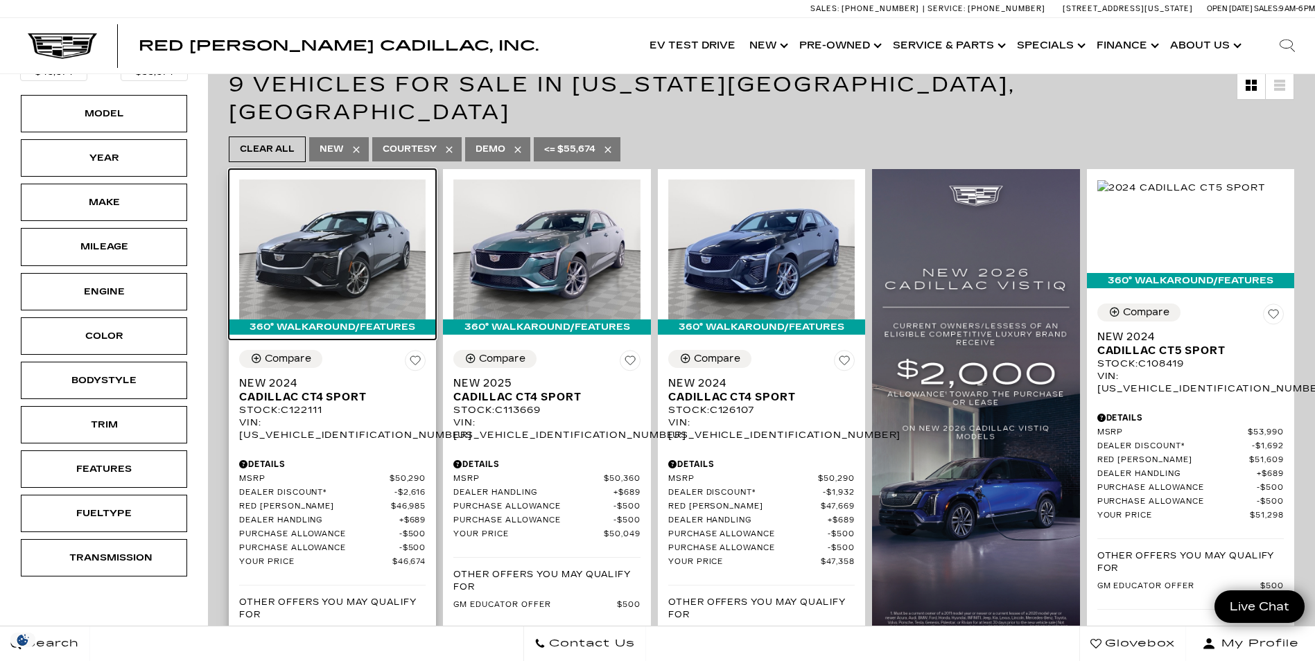
click at [323, 225] on img at bounding box center [332, 250] width 186 height 140
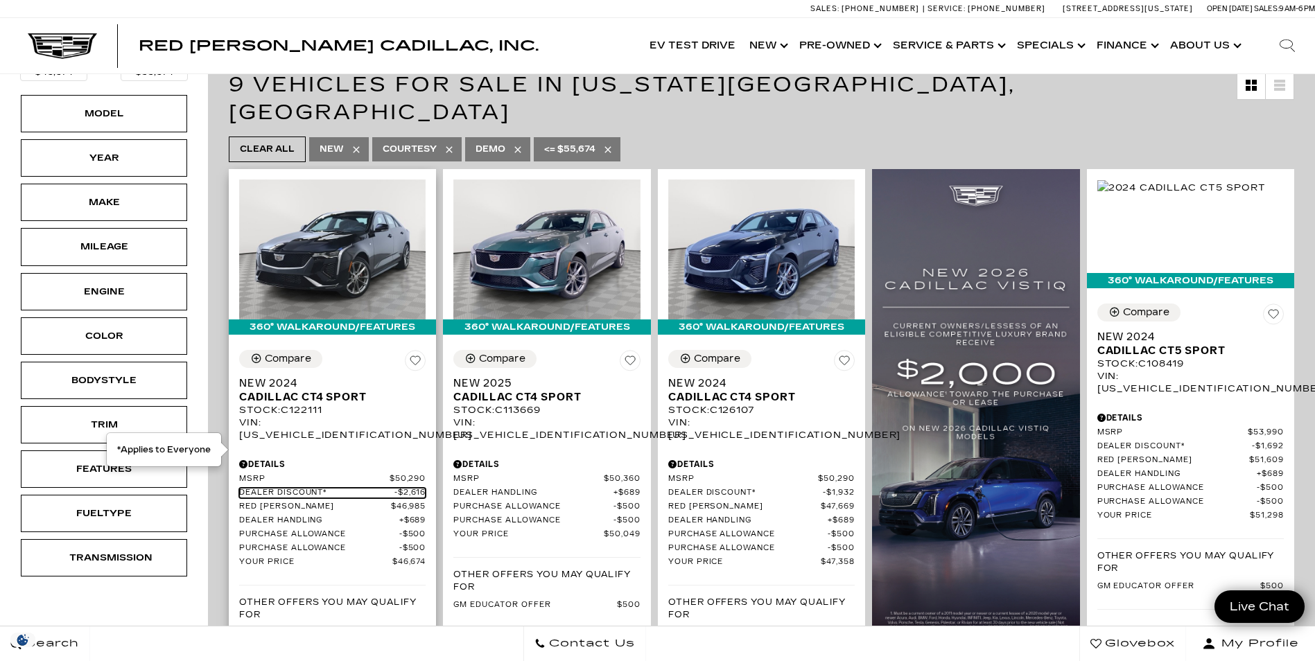
click at [308, 488] on span "Dealer Discount*" at bounding box center [316, 493] width 155 height 10
